Goal: Navigation & Orientation: Go to known website

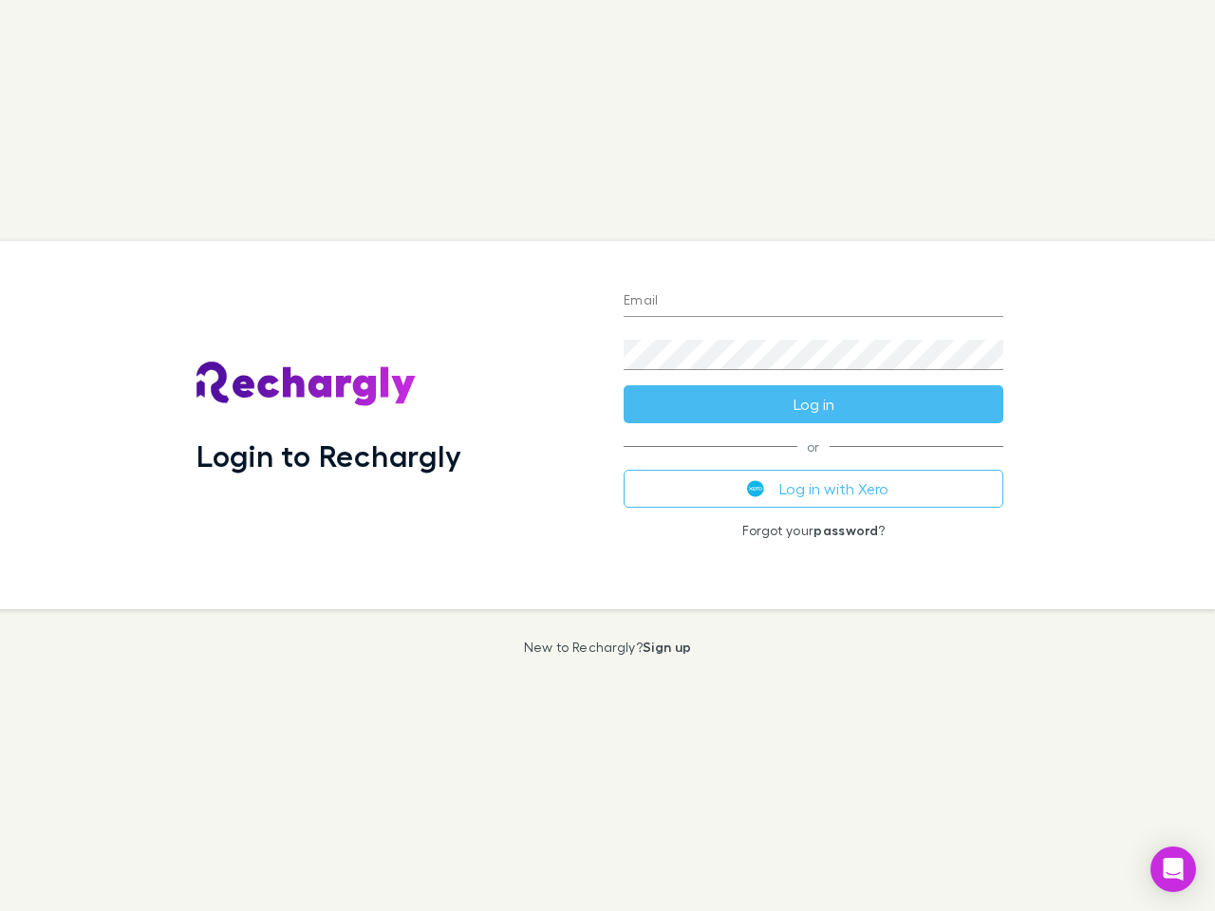
click at [607, 456] on div "Login to Rechargly" at bounding box center [394, 425] width 427 height 368
click at [813, 302] on input "Email" at bounding box center [814, 302] width 380 height 30
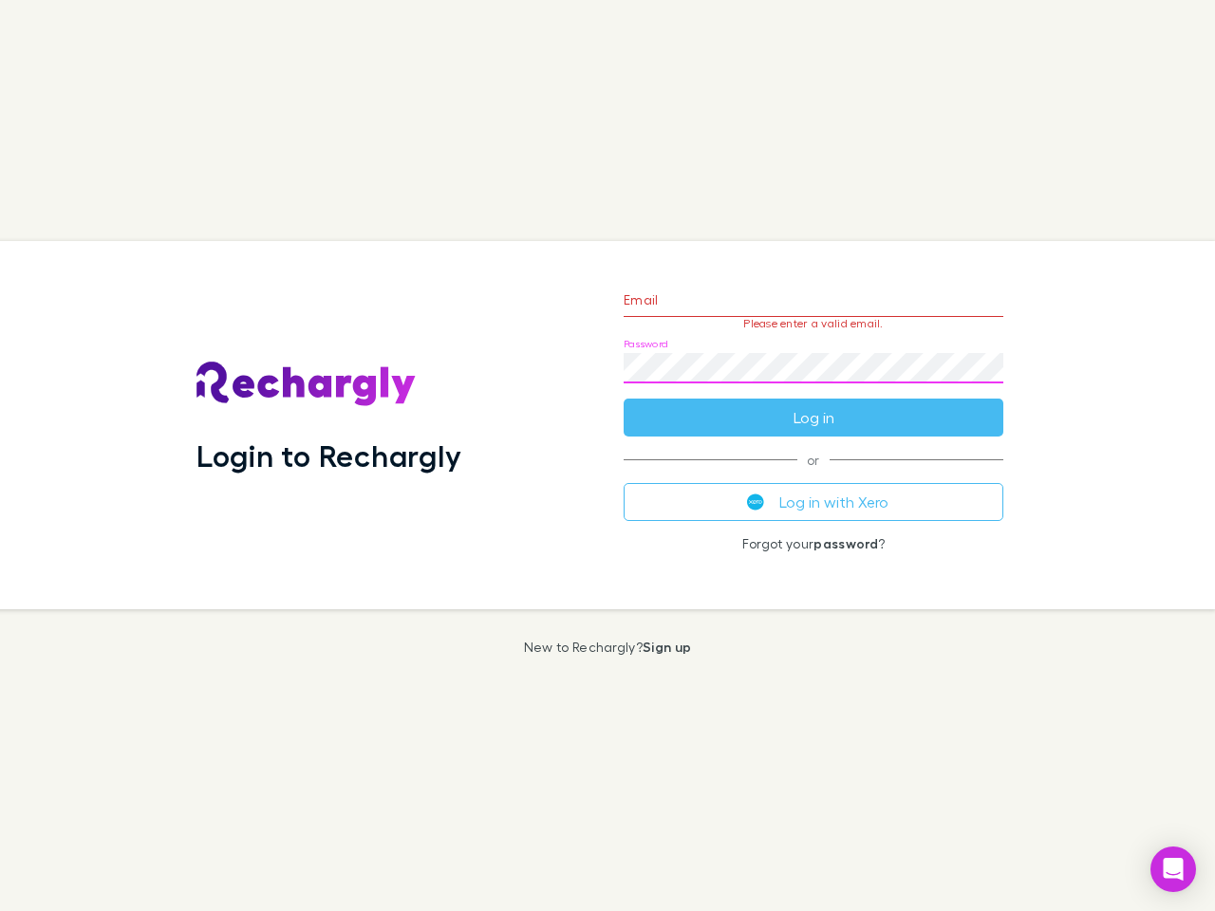
click at [813, 404] on form "Email Please enter a valid email. Password Log in" at bounding box center [814, 353] width 380 height 165
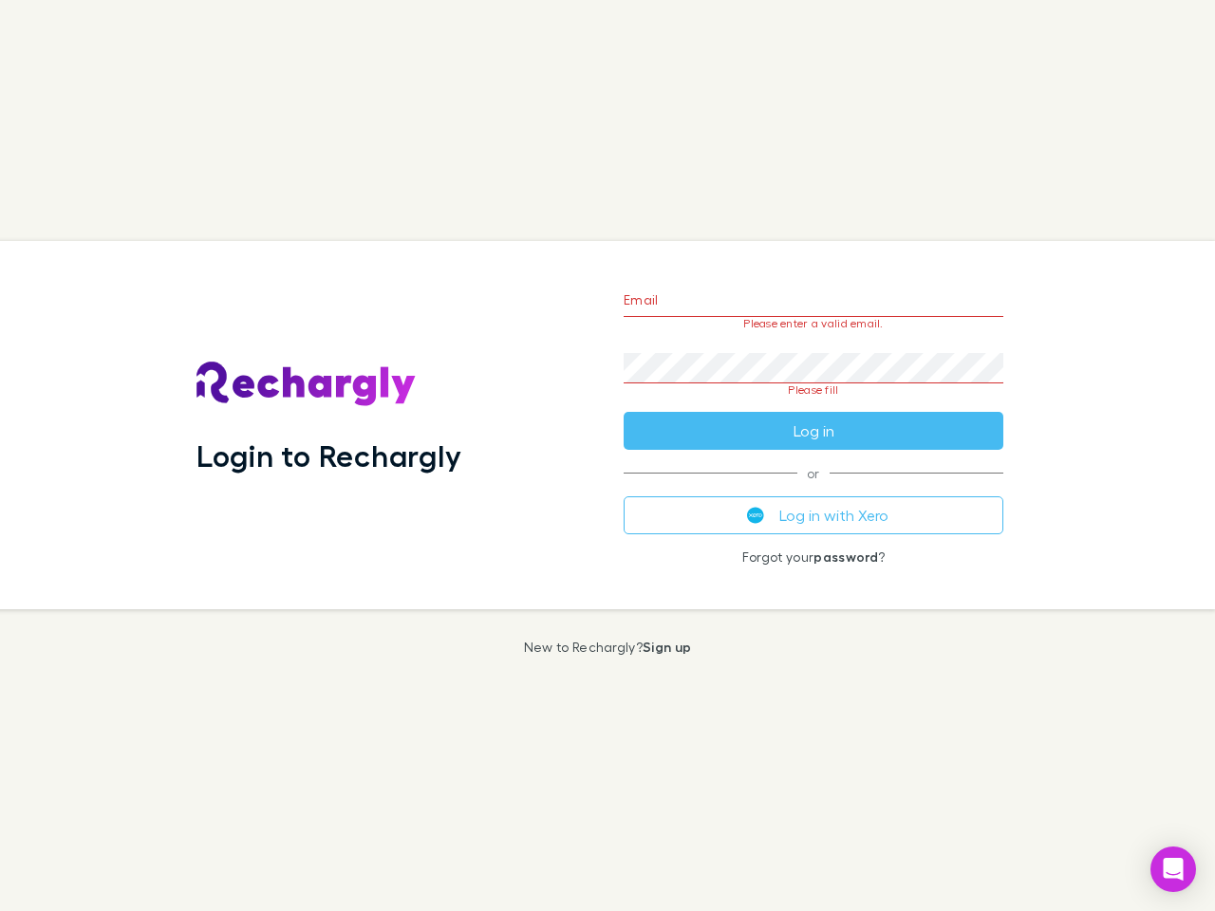
click at [813, 489] on div "Email Please enter a valid email. Password Please fill Log in or Log in with Xe…" at bounding box center [813, 425] width 410 height 368
click at [1173, 869] on icon "Open Intercom Messenger" at bounding box center [1174, 869] width 20 height 23
